Goal: Transaction & Acquisition: Book appointment/travel/reservation

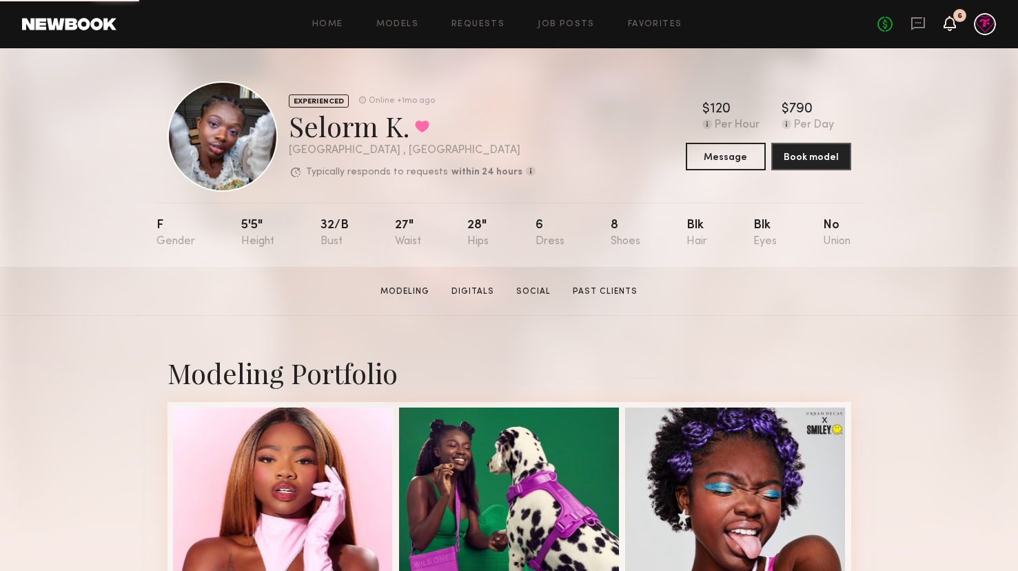
click at [949, 20] on icon at bounding box center [949, 23] width 11 height 10
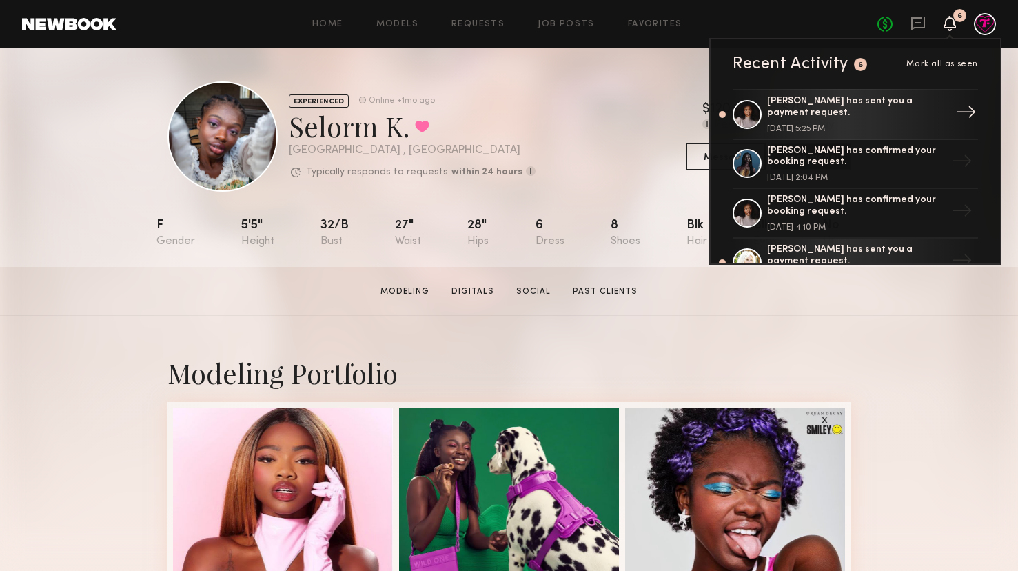
click at [960, 110] on div "→" at bounding box center [966, 114] width 32 height 36
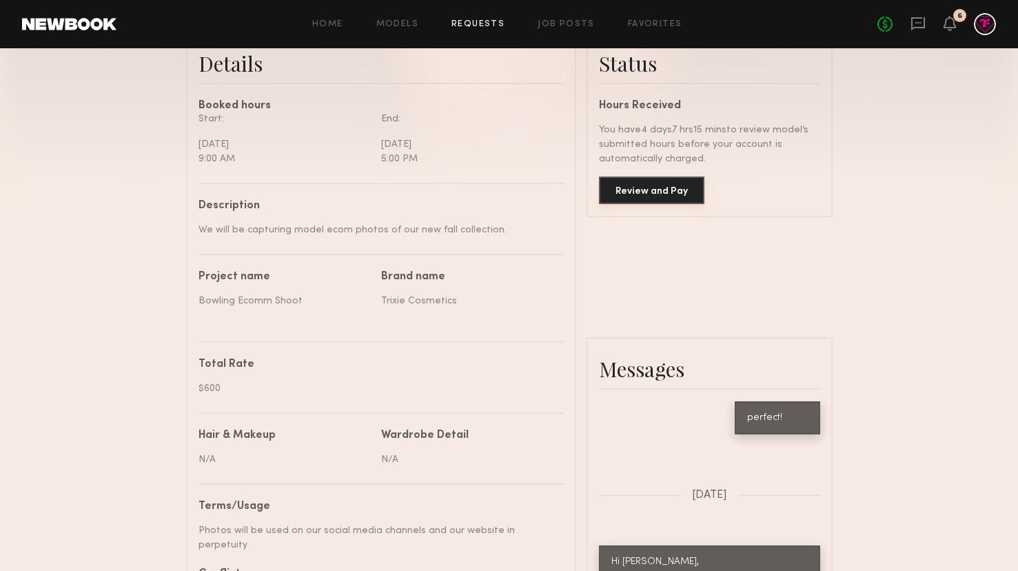
scroll to position [369, 0]
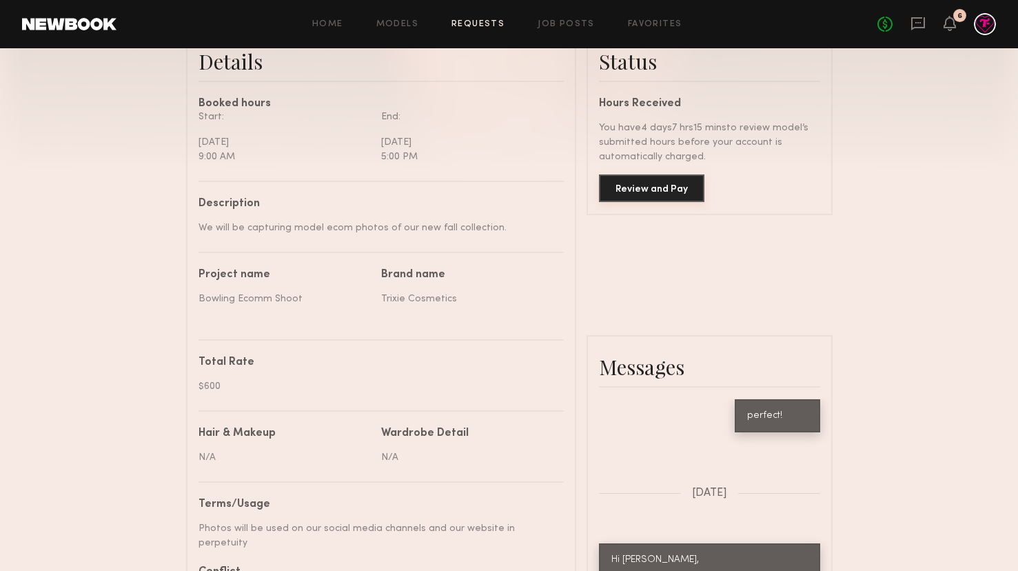
click at [655, 186] on button "Review and Pay" at bounding box center [651, 188] width 105 height 28
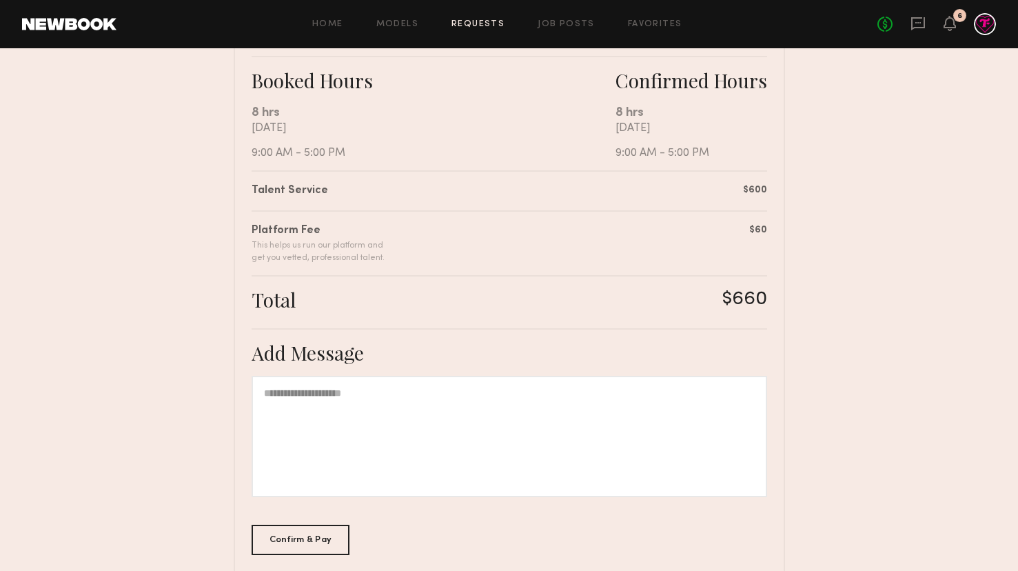
scroll to position [310, 0]
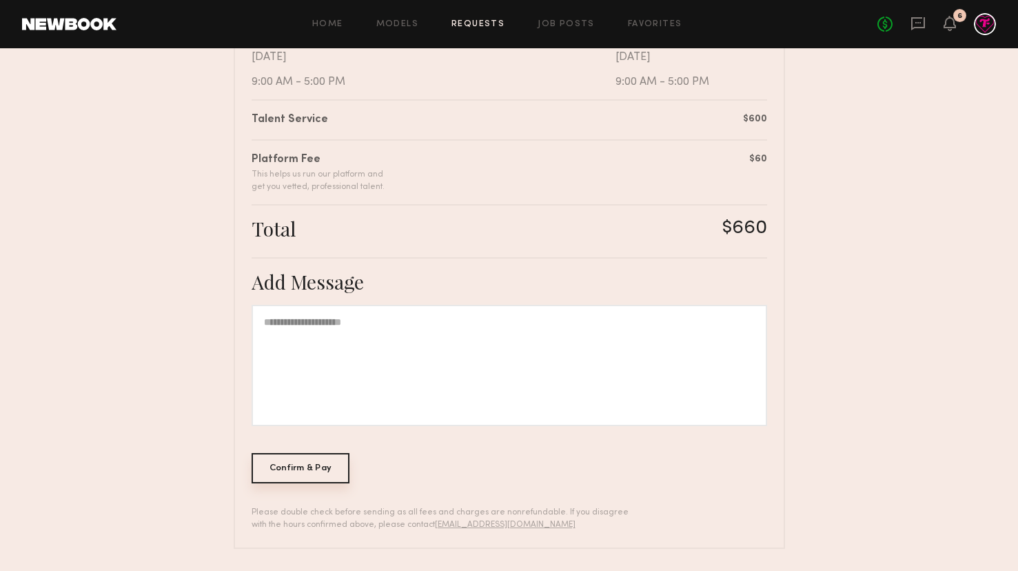
click at [323, 478] on div "Confirm & Pay" at bounding box center [301, 468] width 99 height 30
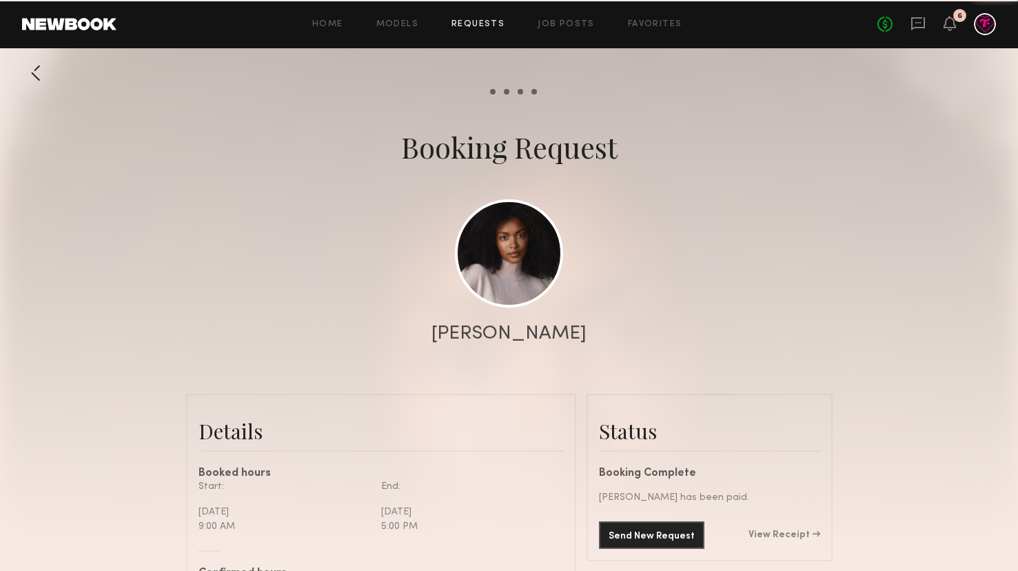
scroll to position [1573, 0]
